Goal: Information Seeking & Learning: Learn about a topic

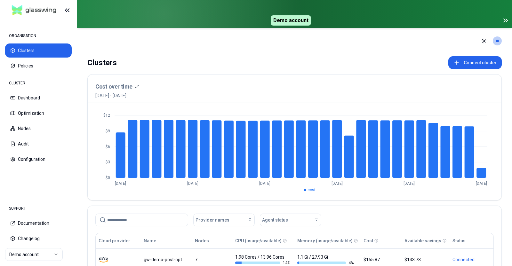
click at [506, 19] on icon at bounding box center [506, 21] width 8 height 8
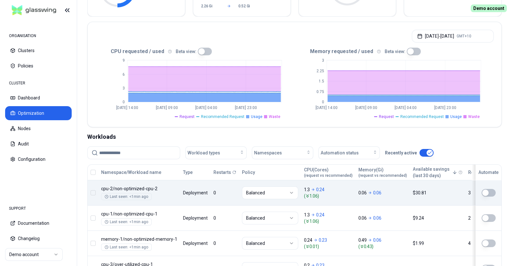
scroll to position [112, 0]
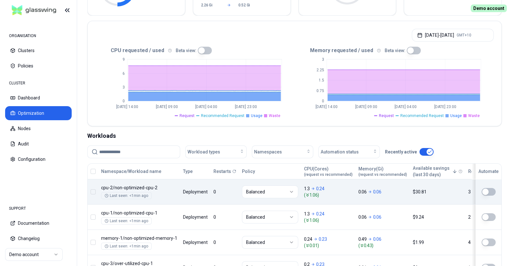
click at [489, 193] on button "button" at bounding box center [489, 192] width 14 height 8
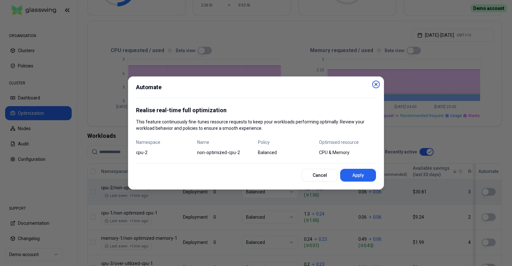
click at [377, 86] on icon "button" at bounding box center [376, 84] width 5 height 5
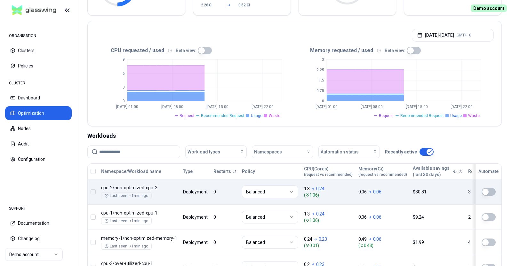
click at [0, 50] on nav "ORGANISATION Clusters Policies CLUSTER Dashboard Optimization Nodes Audit Confi…" at bounding box center [38, 108] width 77 height 177
click at [435, 34] on button "Sep 09, 2025 - Sep 10, 2025 GMT+10" at bounding box center [453, 35] width 82 height 13
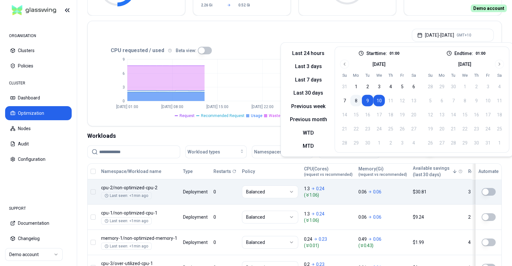
click at [357, 99] on button "8" at bounding box center [357, 101] width 12 height 12
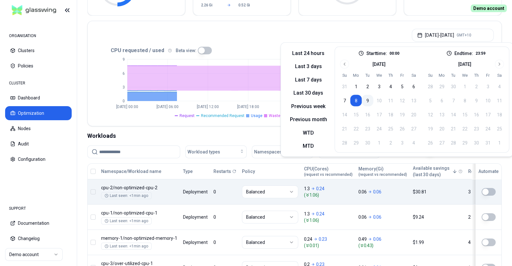
click at [365, 101] on button "9" at bounding box center [368, 101] width 12 height 12
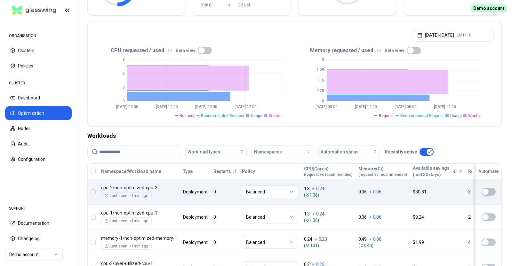
click at [243, 56] on icon "0 3 6 9 Sep 8 00:00 Sep 8 12:00 Sep 9 00:00 Sep 9 12:00" at bounding box center [194, 86] width 199 height 64
click at [29, 95] on button "Dashboard" at bounding box center [38, 98] width 67 height 14
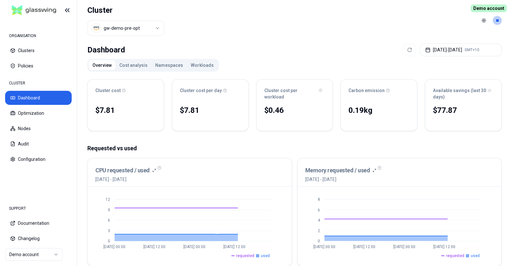
click at [171, 66] on button "Namespaces" at bounding box center [169, 65] width 36 height 10
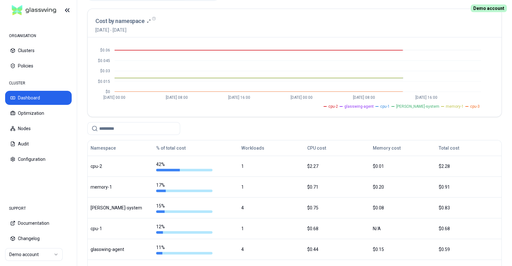
scroll to position [71, 0]
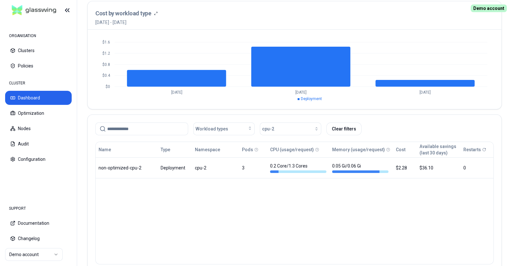
scroll to position [281, 0]
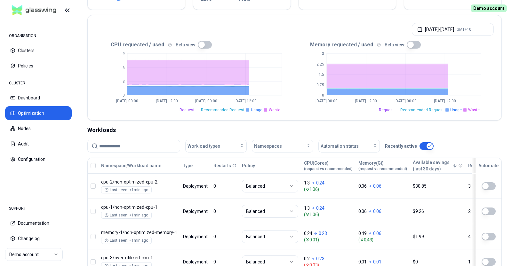
scroll to position [165, 0]
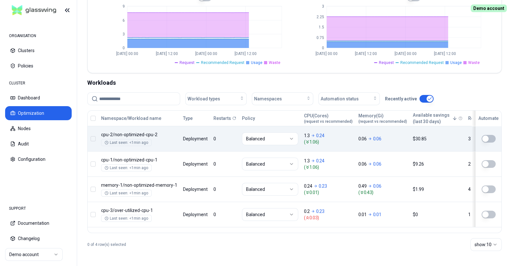
click at [488, 138] on button "button" at bounding box center [489, 139] width 14 height 8
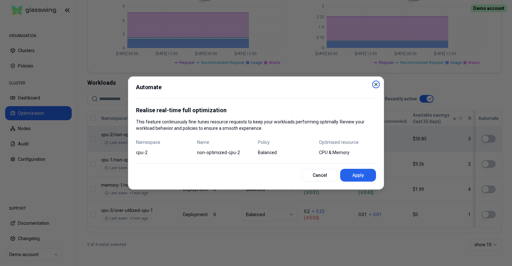
click at [378, 85] on icon "button" at bounding box center [376, 84] width 5 height 5
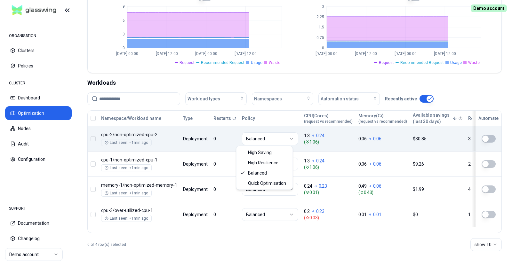
click at [277, 143] on html "ORGANISATION Clusters Policies CLUSTER Dashboard Optimization Nodes Audit Confi…" at bounding box center [256, 133] width 512 height 266
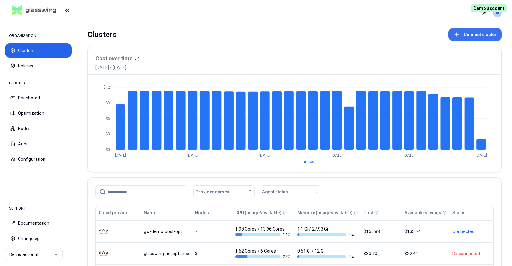
click at [465, 37] on button "Connect cluster" at bounding box center [475, 34] width 53 height 13
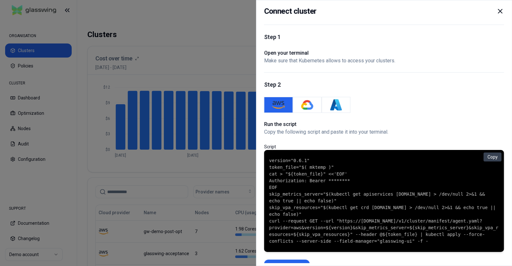
click at [290, 180] on code "version="0.6.1" token_file="$( mktemp )" cat > "${token_file}" <<'EOF' Authoriz…" at bounding box center [384, 201] width 230 height 87
click at [499, 10] on icon at bounding box center [501, 11] width 8 height 8
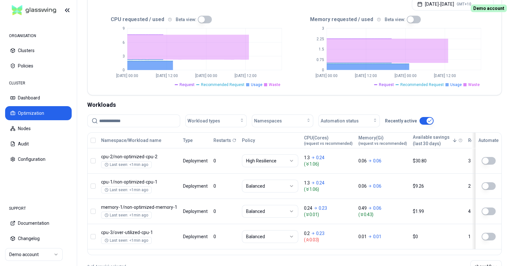
scroll to position [165, 0]
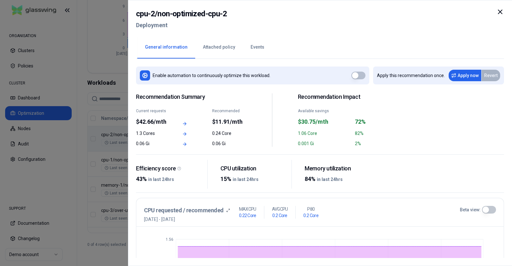
drag, startPoint x: 498, startPoint y: 14, endPoint x: 497, endPoint y: 19, distance: 4.8
click at [497, 19] on div at bounding box center [501, 19] width 8 height 23
click at [501, 14] on icon at bounding box center [501, 12] width 8 height 8
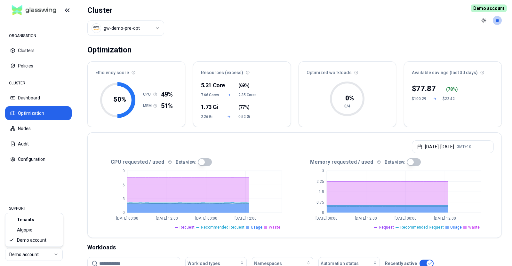
click at [61, 257] on html "ORGANISATION Clusters Policies CLUSTER Dashboard Optimization Nodes Audit Confi…" at bounding box center [256, 133] width 512 height 266
drag, startPoint x: 63, startPoint y: 216, endPoint x: 103, endPoint y: 174, distance: 57.3
click at [103, 175] on html "ORGANISATION Clusters Policies CLUSTER Dashboard Optimization Nodes Audit Confi…" at bounding box center [256, 133] width 512 height 266
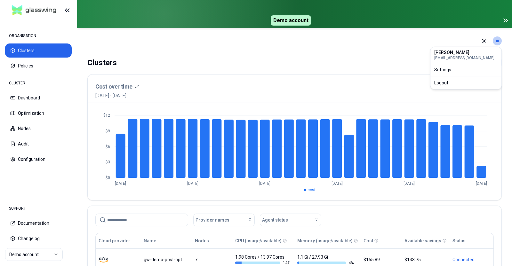
click at [498, 45] on html "ORGANISATION Clusters Policies CLUSTER Dashboard Optimization Nodes Audit Confi…" at bounding box center [256, 133] width 512 height 266
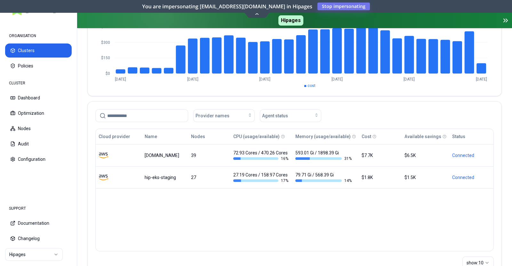
scroll to position [131, 0]
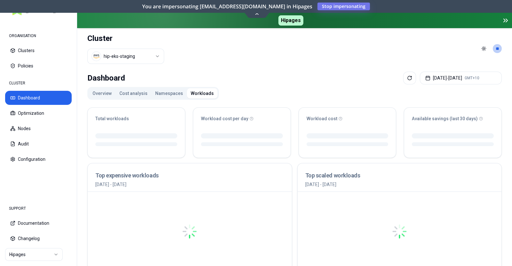
click at [200, 95] on button "Workloads" at bounding box center [202, 93] width 31 height 10
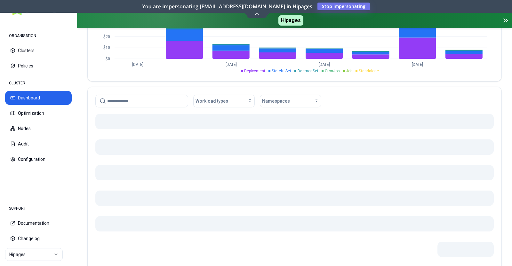
scroll to position [329, 0]
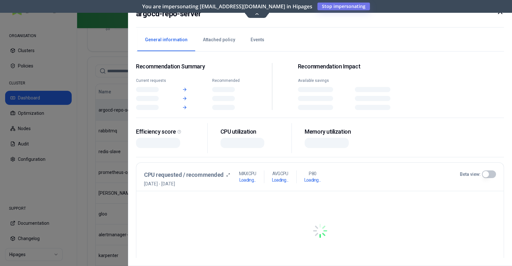
click at [230, 120] on body "ORGANISATION Clusters Policies CLUSTER Dashboard Optimization Nodes Audit Confi…" at bounding box center [256, 133] width 512 height 266
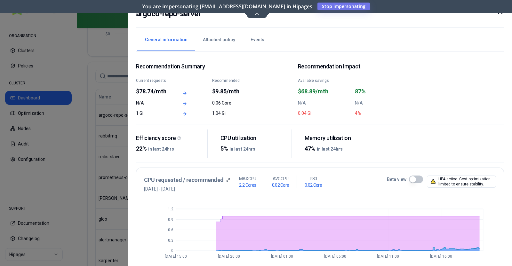
click at [500, 13] on icon at bounding box center [501, 12] width 8 height 8
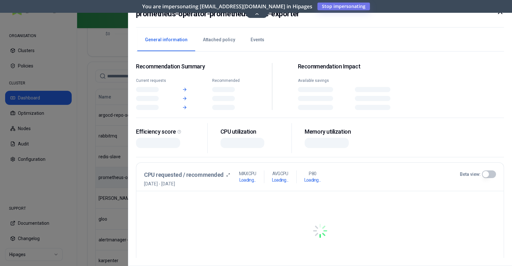
click at [310, 186] on body "ORGANISATION Clusters Policies CLUSTER Dashboard Optimization Nodes Audit Confi…" at bounding box center [256, 133] width 512 height 266
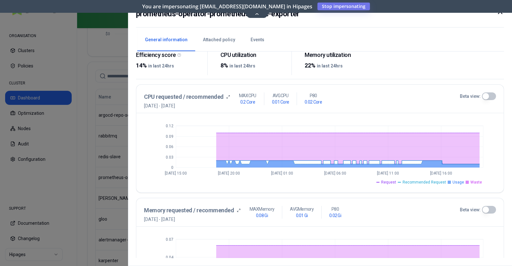
scroll to position [84, 0]
click at [487, 96] on button "Beta view:" at bounding box center [489, 96] width 14 height 8
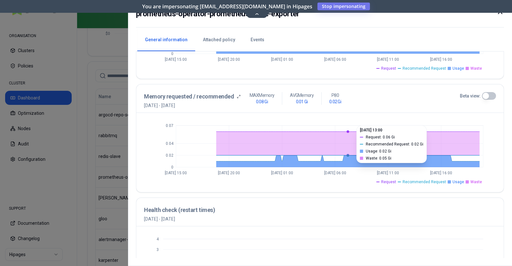
scroll to position [324, 0]
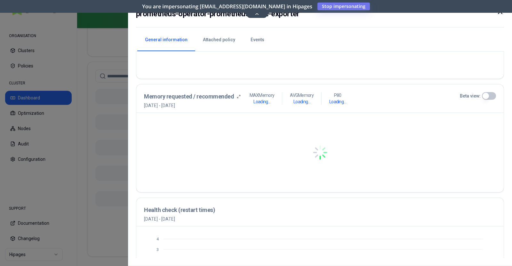
scroll to position [197, 0]
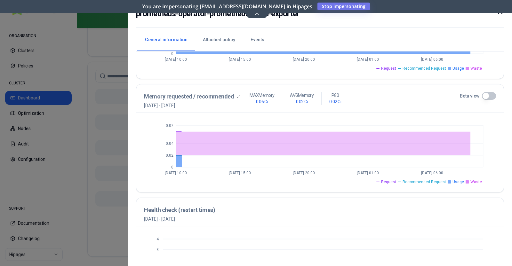
click at [487, 96] on button "Beta view:" at bounding box center [489, 96] width 14 height 8
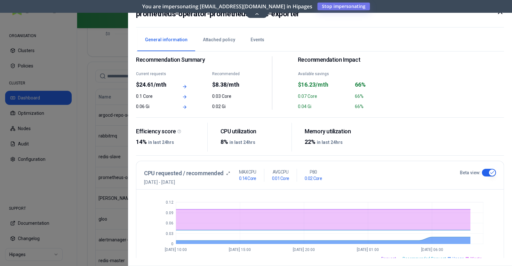
scroll to position [4, 0]
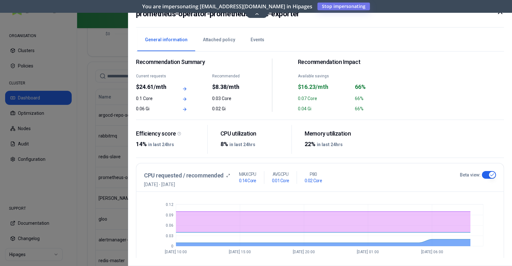
click at [501, 15] on icon at bounding box center [501, 12] width 8 height 8
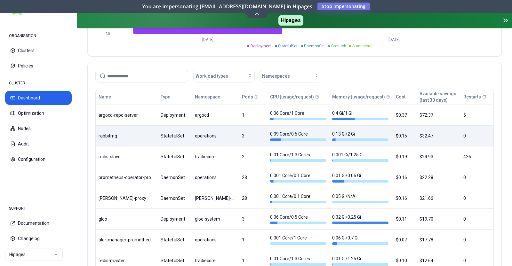
scroll to position [410, 0]
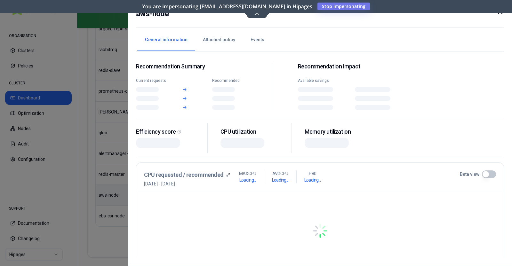
click at [244, 190] on body "ORGANISATION Clusters Policies CLUSTER Dashboard Optimization Nodes Audit Confi…" at bounding box center [256, 133] width 512 height 266
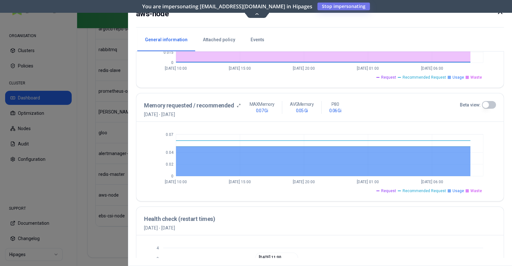
scroll to position [188, 0]
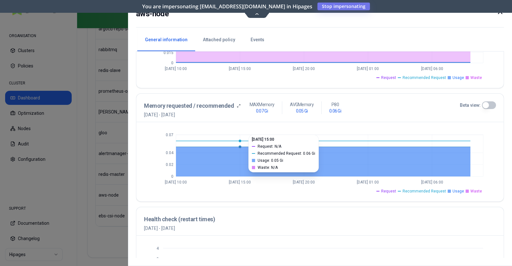
drag, startPoint x: 247, startPoint y: 155, endPoint x: 237, endPoint y: 146, distance: 13.4
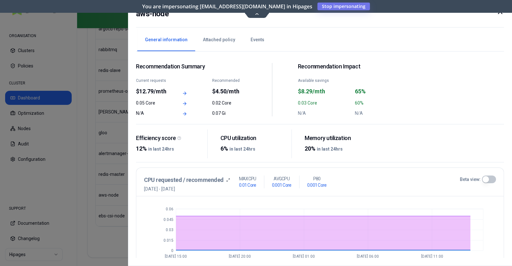
click at [503, 12] on icon at bounding box center [501, 12] width 8 height 8
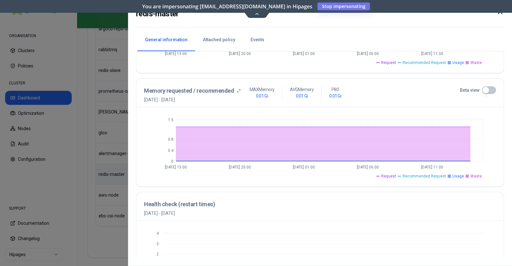
scroll to position [203, 0]
click at [492, 89] on button "Beta view:" at bounding box center [489, 91] width 14 height 8
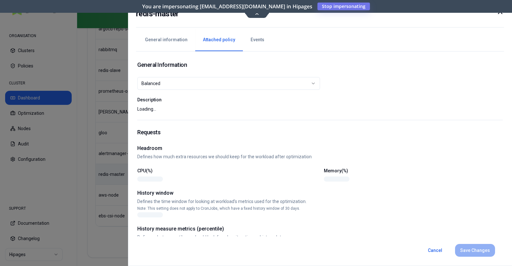
click at [215, 36] on button "Attached policy" at bounding box center [219, 40] width 48 height 22
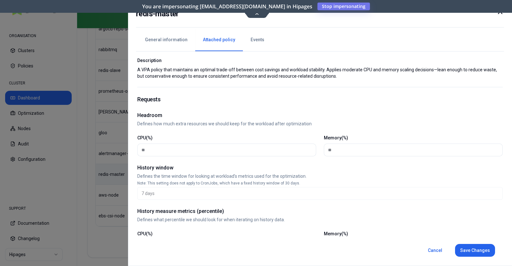
scroll to position [0, 0]
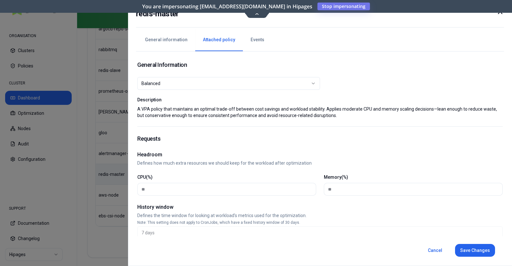
click at [500, 12] on icon at bounding box center [501, 12] width 8 height 8
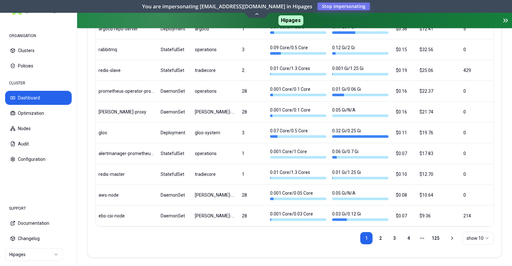
scroll to position [382, 0]
